Goal: Information Seeking & Learning: Learn about a topic

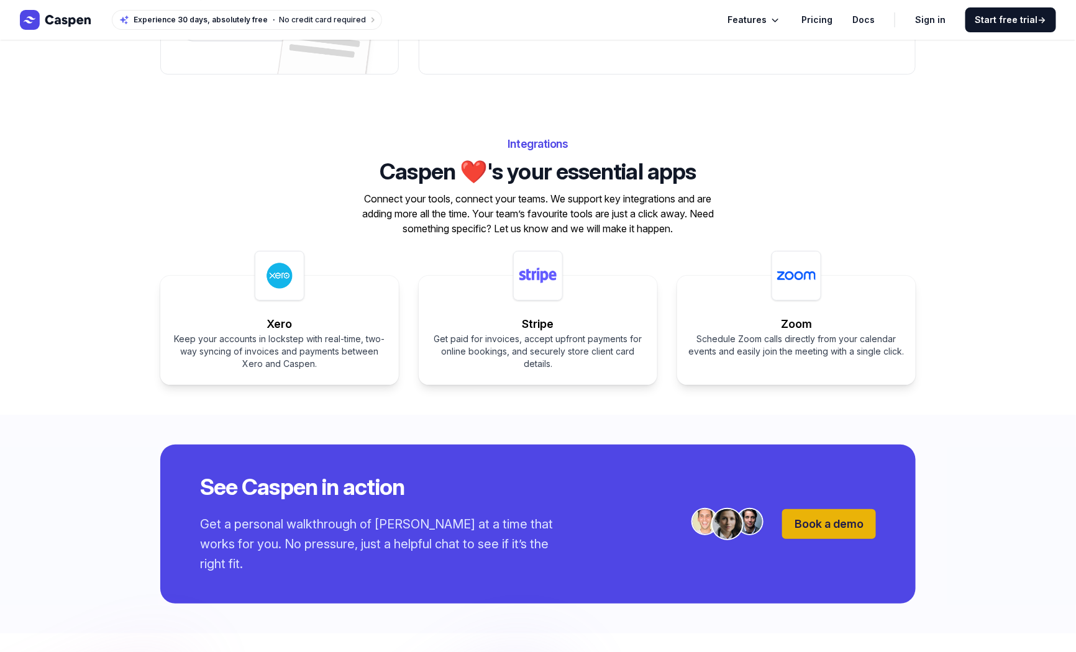
scroll to position [1803, 0]
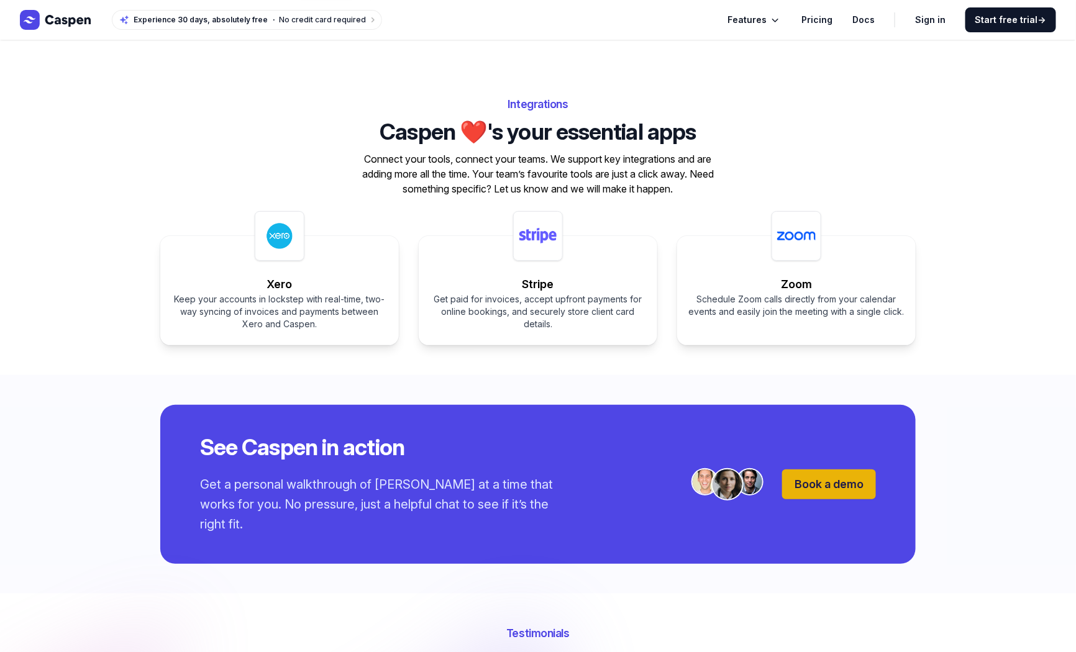
click at [466, 364] on div "Integrations Caspen ❤️'s your essential apps Connect your tools, connect your t…" at bounding box center [538, 220] width 1076 height 311
click at [94, 224] on div "Integrations Caspen ❤️'s your essential apps Connect your tools, connect your t…" at bounding box center [538, 220] width 1076 height 311
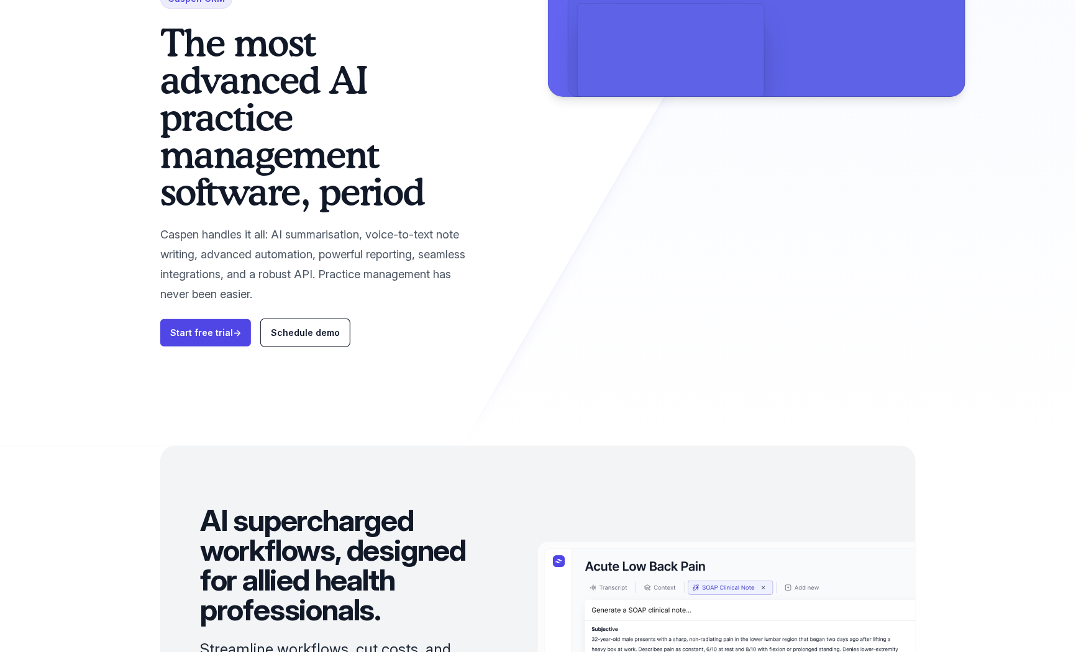
scroll to position [0, 0]
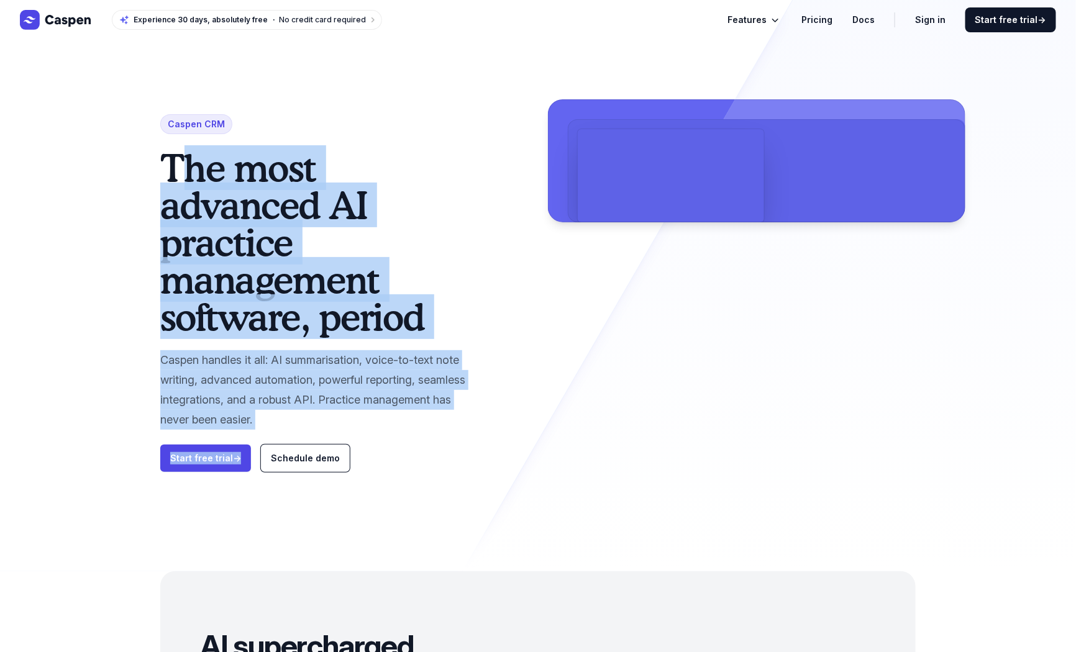
drag, startPoint x: 288, startPoint y: 432, endPoint x: 146, endPoint y: 153, distance: 312.8
click at [146, 153] on div "Caspen CRM The most advanced AI practice management software, period Caspen han…" at bounding box center [537, 285] width 795 height 571
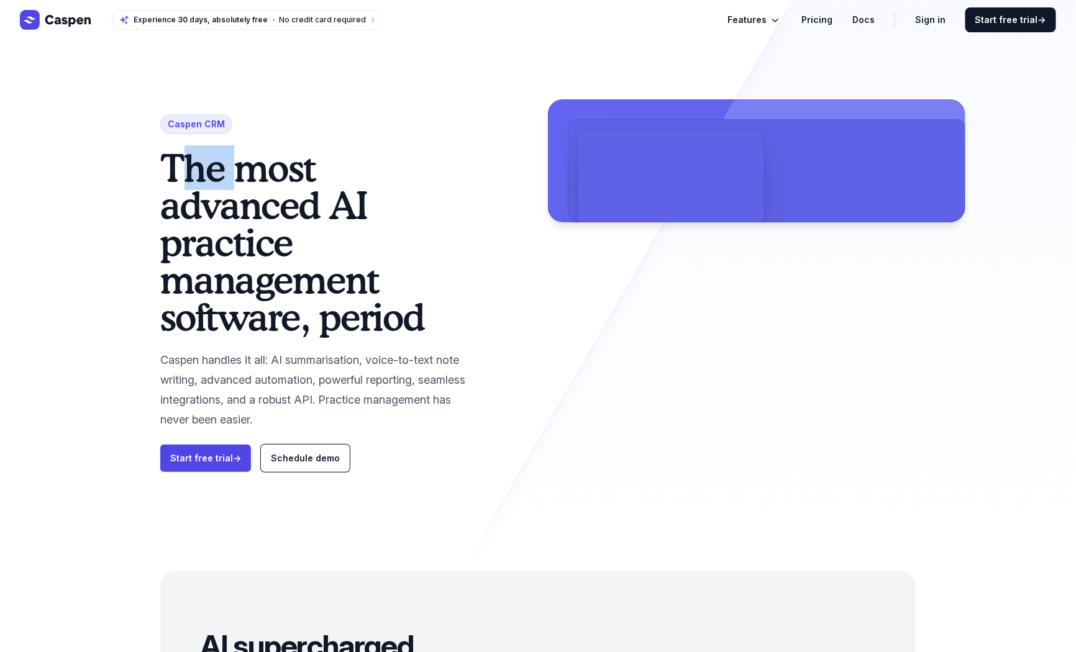
click at [146, 153] on div "Caspen CRM The most advanced AI practice management software, period Caspen han…" at bounding box center [537, 285] width 795 height 571
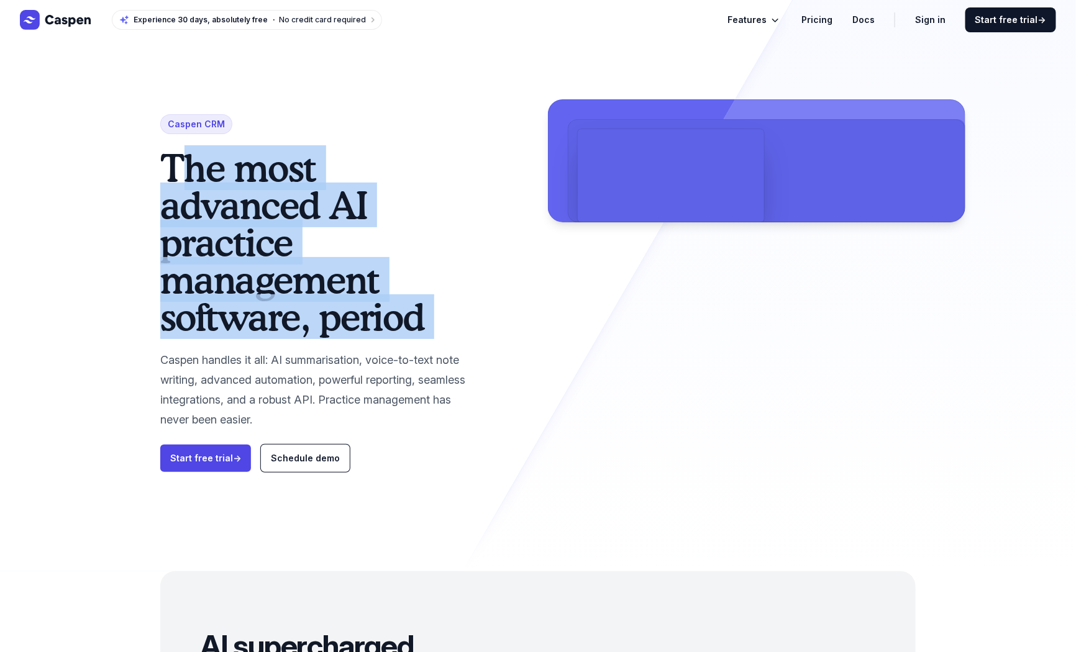
click at [146, 153] on div "Caspen CRM The most advanced AI practice management software, period Caspen han…" at bounding box center [537, 285] width 795 height 571
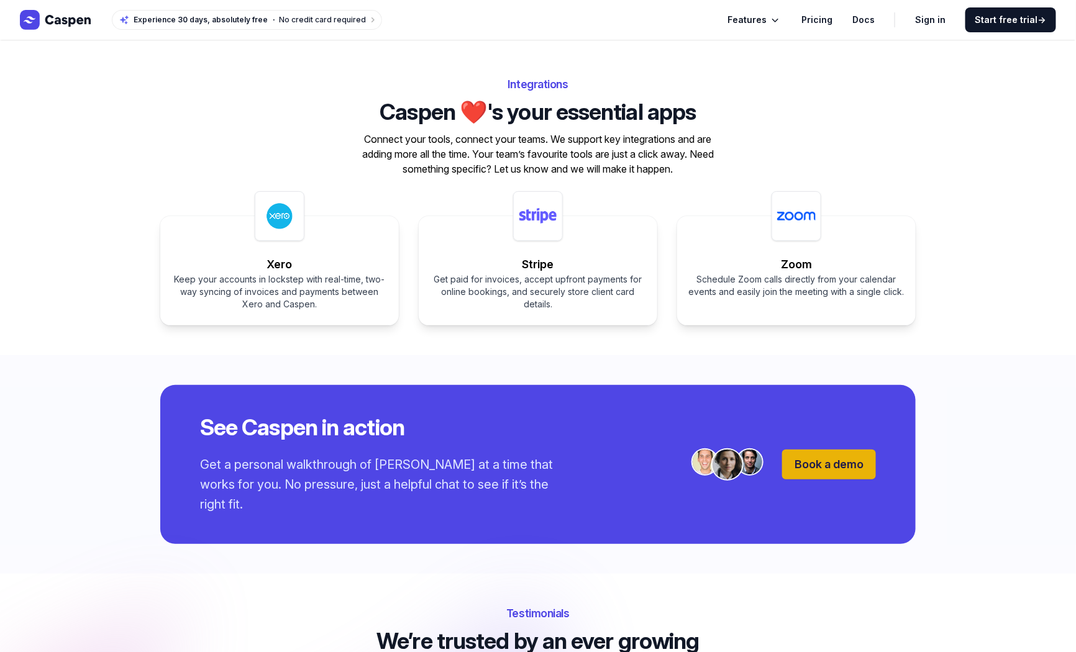
click at [587, 307] on div "Get paid for invoices, accept upfront payments for online bookings, and securel…" at bounding box center [538, 291] width 219 height 37
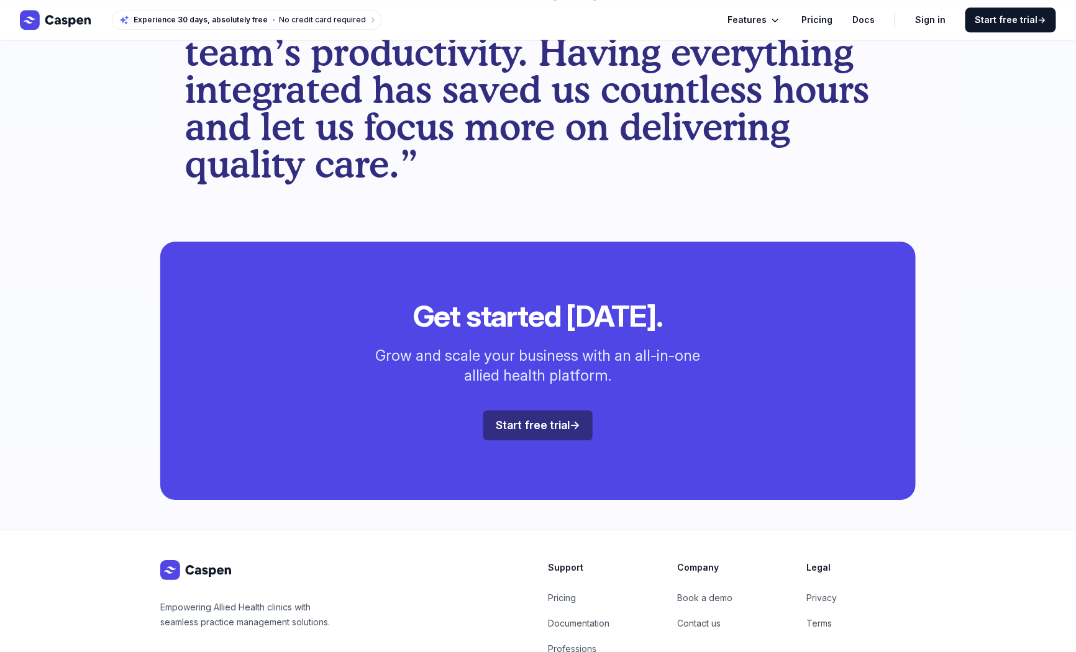
scroll to position [3232, 0]
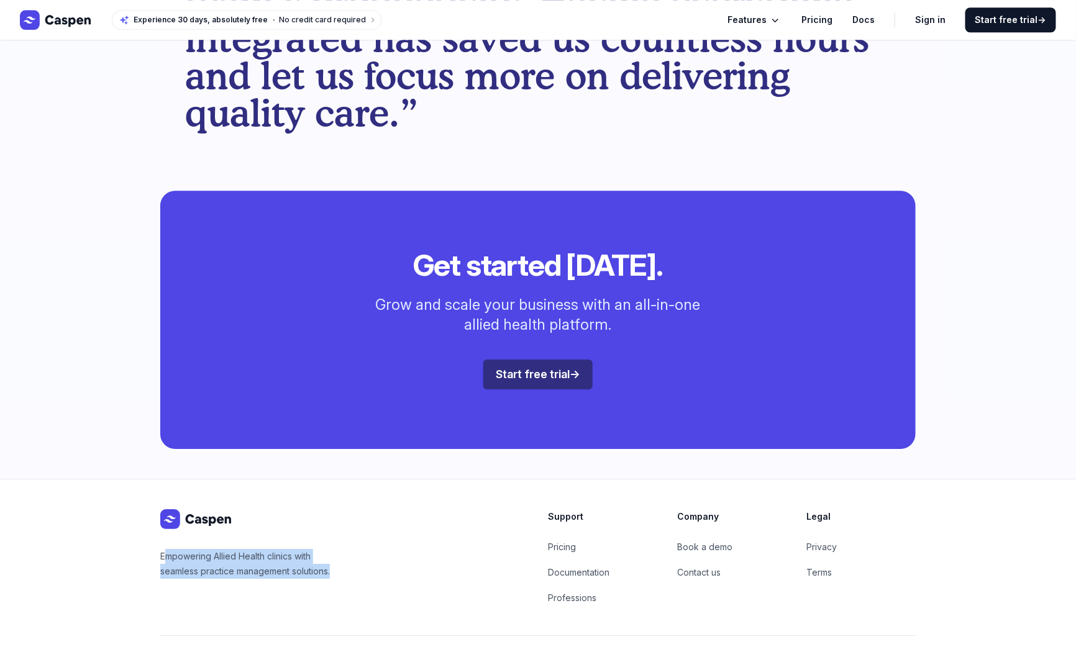
drag, startPoint x: 328, startPoint y: 541, endPoint x: 159, endPoint y: 502, distance: 173.3
click at [158, 502] on div "Empowering Allied Health clinics with seamless practice management solutions. S…" at bounding box center [537, 584] width 795 height 209
drag, startPoint x: 141, startPoint y: 468, endPoint x: 345, endPoint y: 542, distance: 216.7
click at [345, 550] on div "Empowering Allied Health clinics with seamless practice management solutions. S…" at bounding box center [537, 584] width 795 height 209
click at [345, 542] on div "Empowering Allied Health clinics with seamless practice management solutions. S…" at bounding box center [537, 557] width 755 height 96
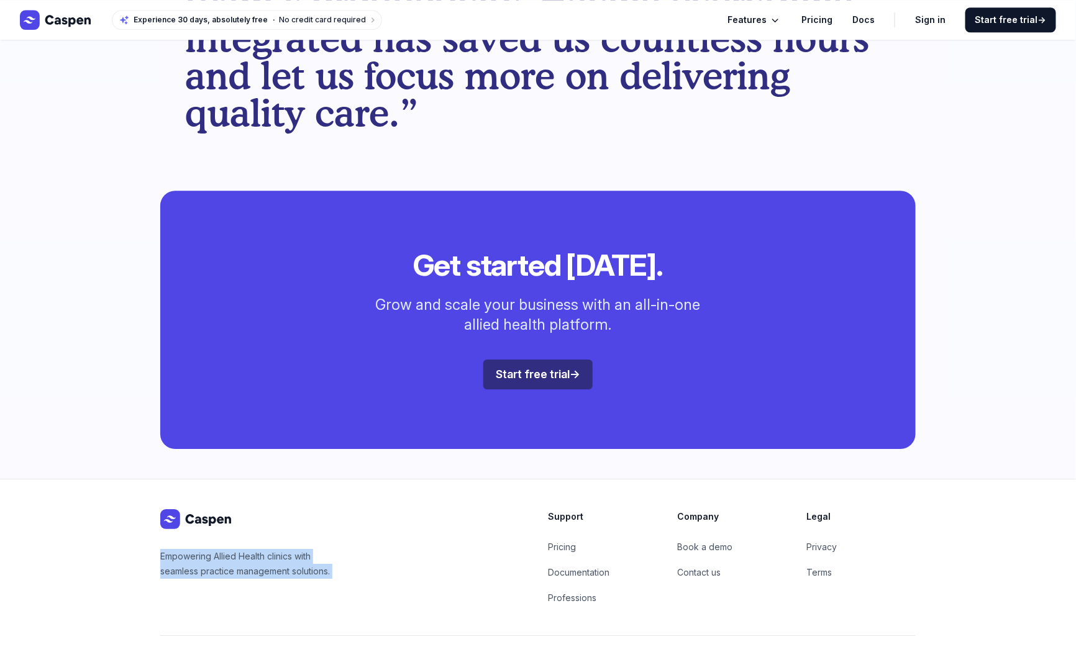
drag, startPoint x: 345, startPoint y: 542, endPoint x: 75, endPoint y: 371, distance: 319.7
click at [75, 371] on div "Get started [DATE]. Grow and scale your business with an all-in-one allied heal…" at bounding box center [538, 320] width 1076 height 318
click at [562, 542] on link "Pricing" at bounding box center [562, 547] width 28 height 11
click at [565, 542] on link "Pricing" at bounding box center [562, 547] width 28 height 11
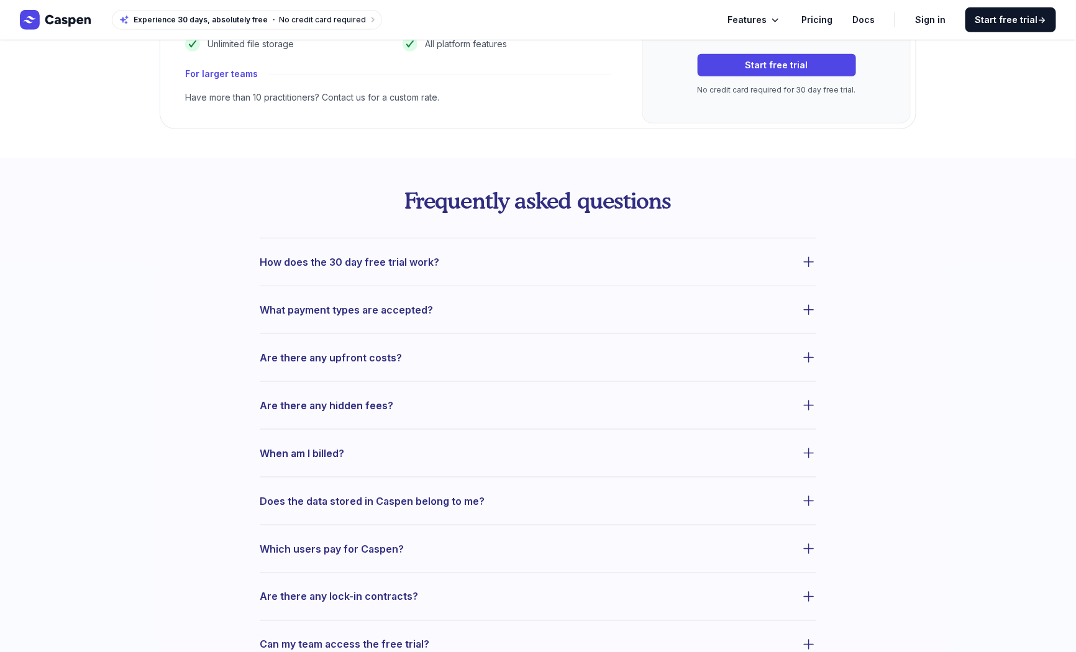
scroll to position [368, 0]
click at [404, 350] on button "Are there any upfront costs?" at bounding box center [538, 357] width 557 height 17
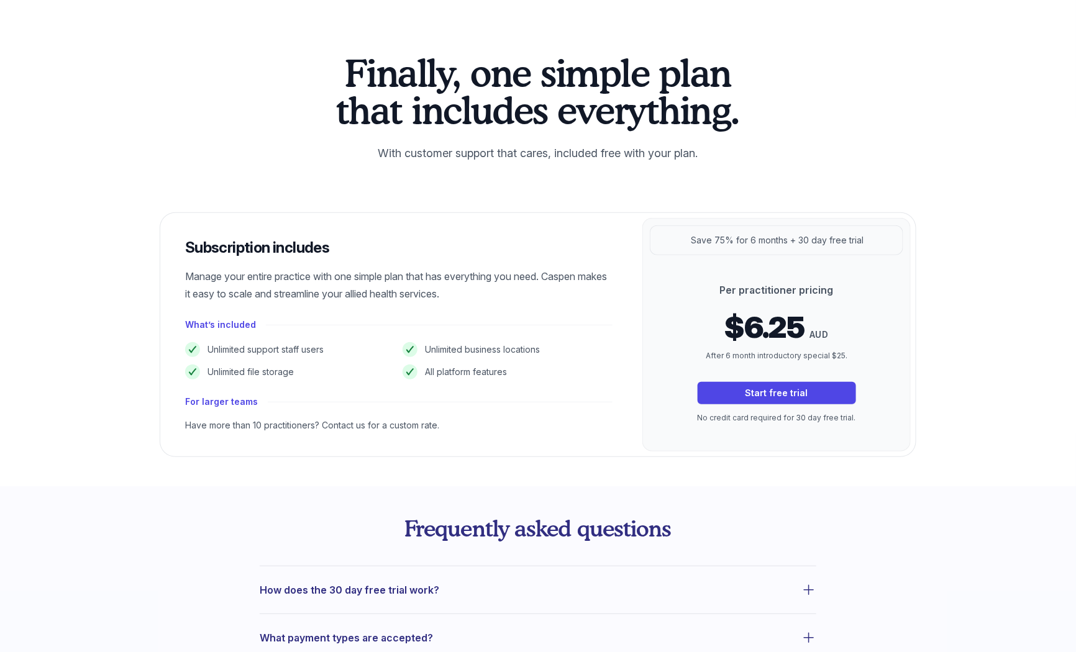
scroll to position [41, 0]
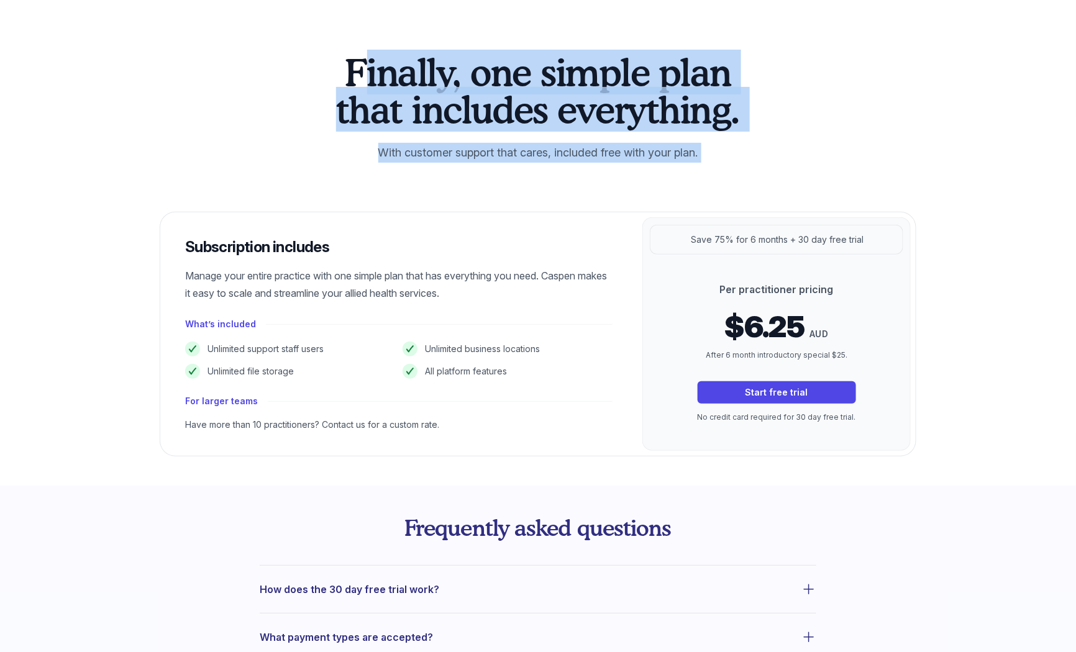
drag, startPoint x: 331, startPoint y: 69, endPoint x: 588, endPoint y: 179, distance: 279.7
click at [588, 179] on div "Finally, one simple plan that includes everything. With customer support that c…" at bounding box center [537, 254] width 795 height 402
click at [712, 145] on p "With customer support that cares, included free with your plan." at bounding box center [537, 153] width 417 height 20
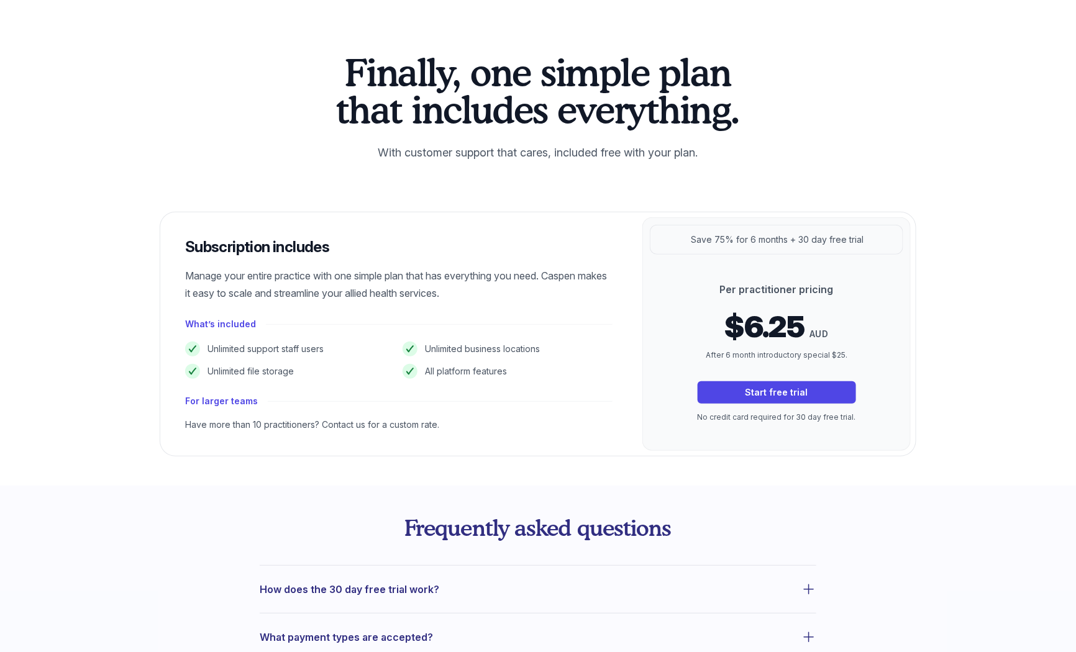
click at [40, 456] on div "Finally, one simple plan that includes everything. With customer support that c…" at bounding box center [538, 242] width 1076 height 487
